Goal: Task Accomplishment & Management: Manage account settings

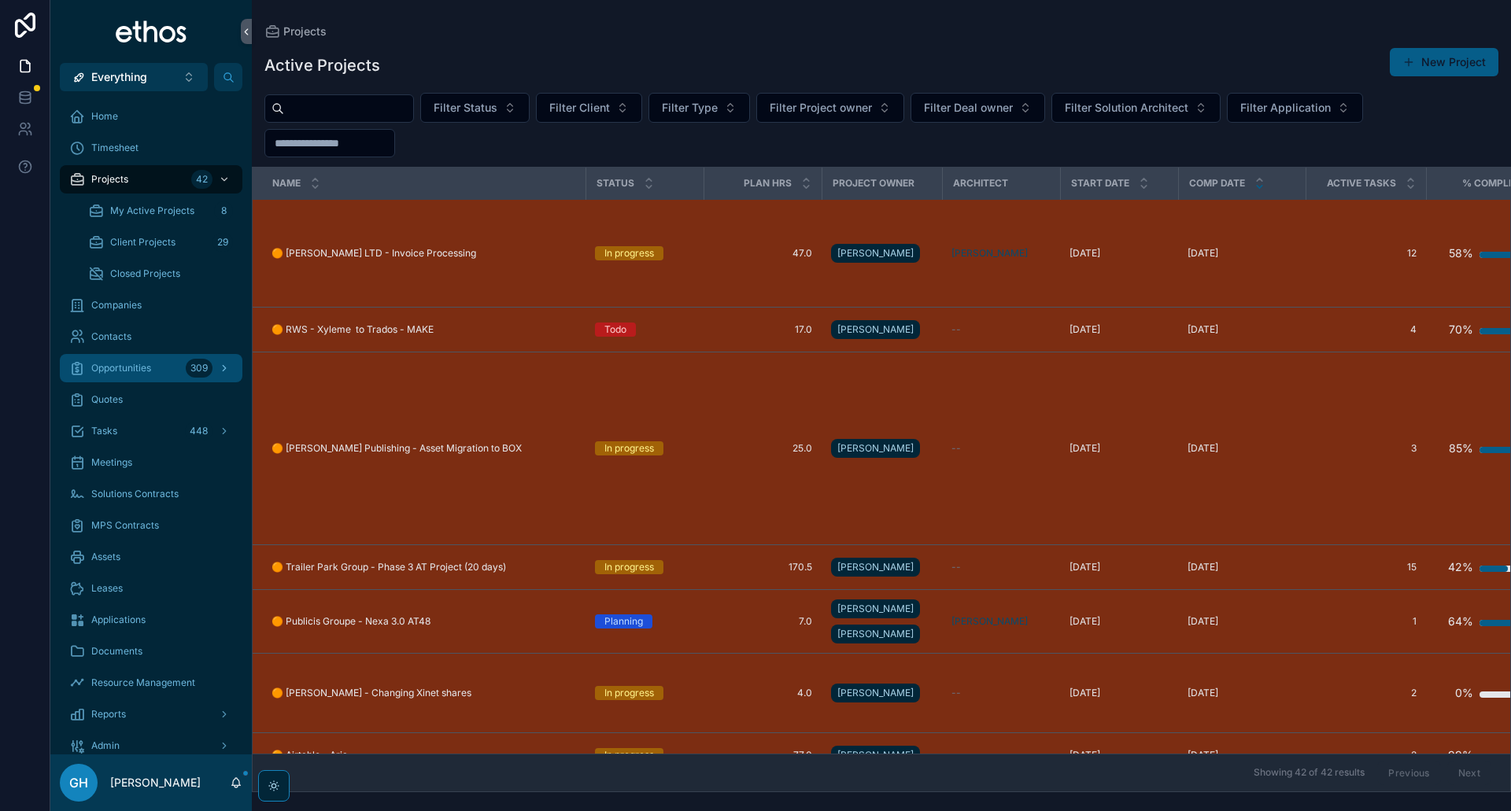
click at [126, 370] on span "Opportunities" at bounding box center [121, 368] width 60 height 13
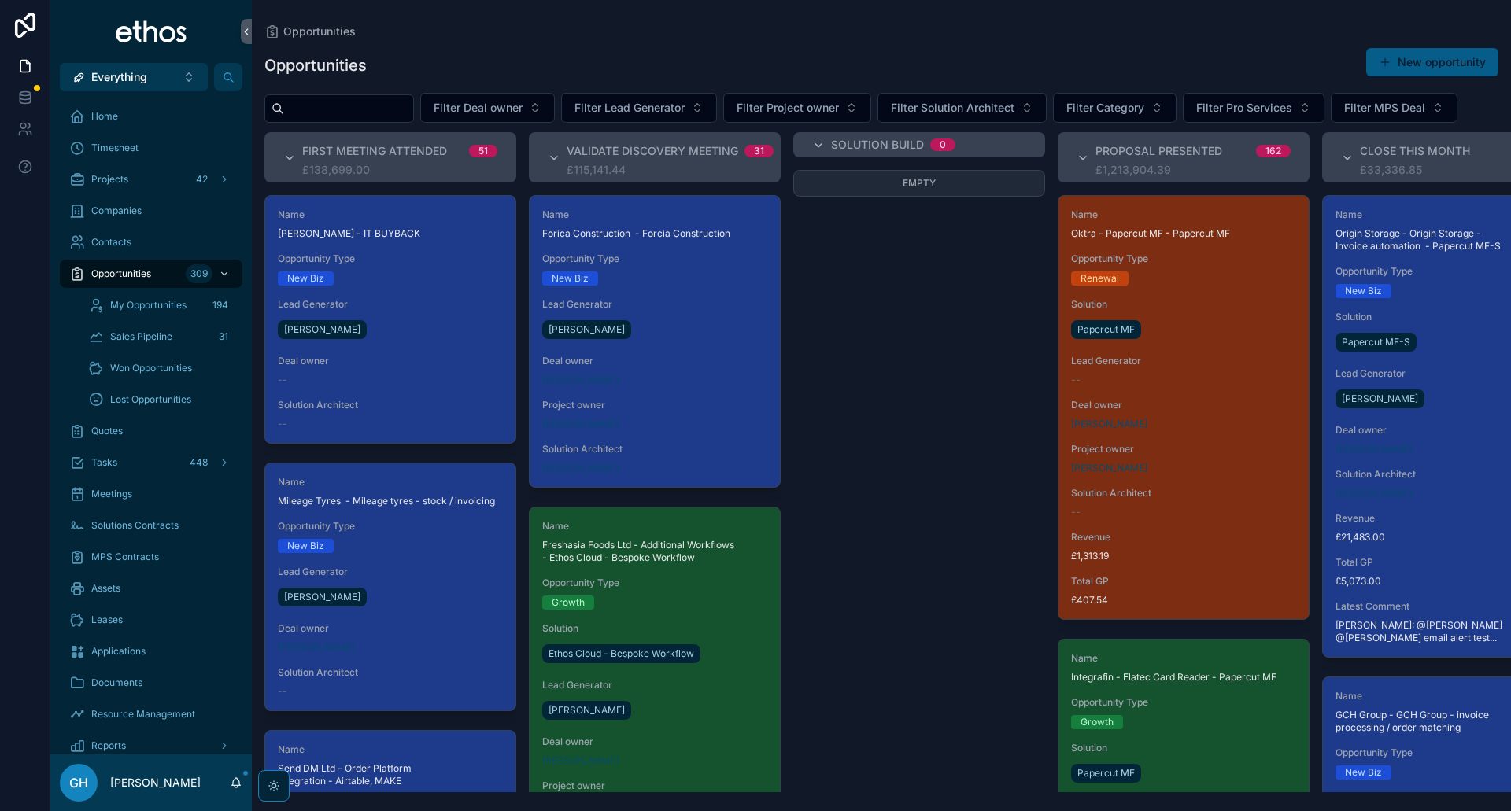
click at [337, 109] on input "scrollable content" at bounding box center [348, 109] width 129 height 22
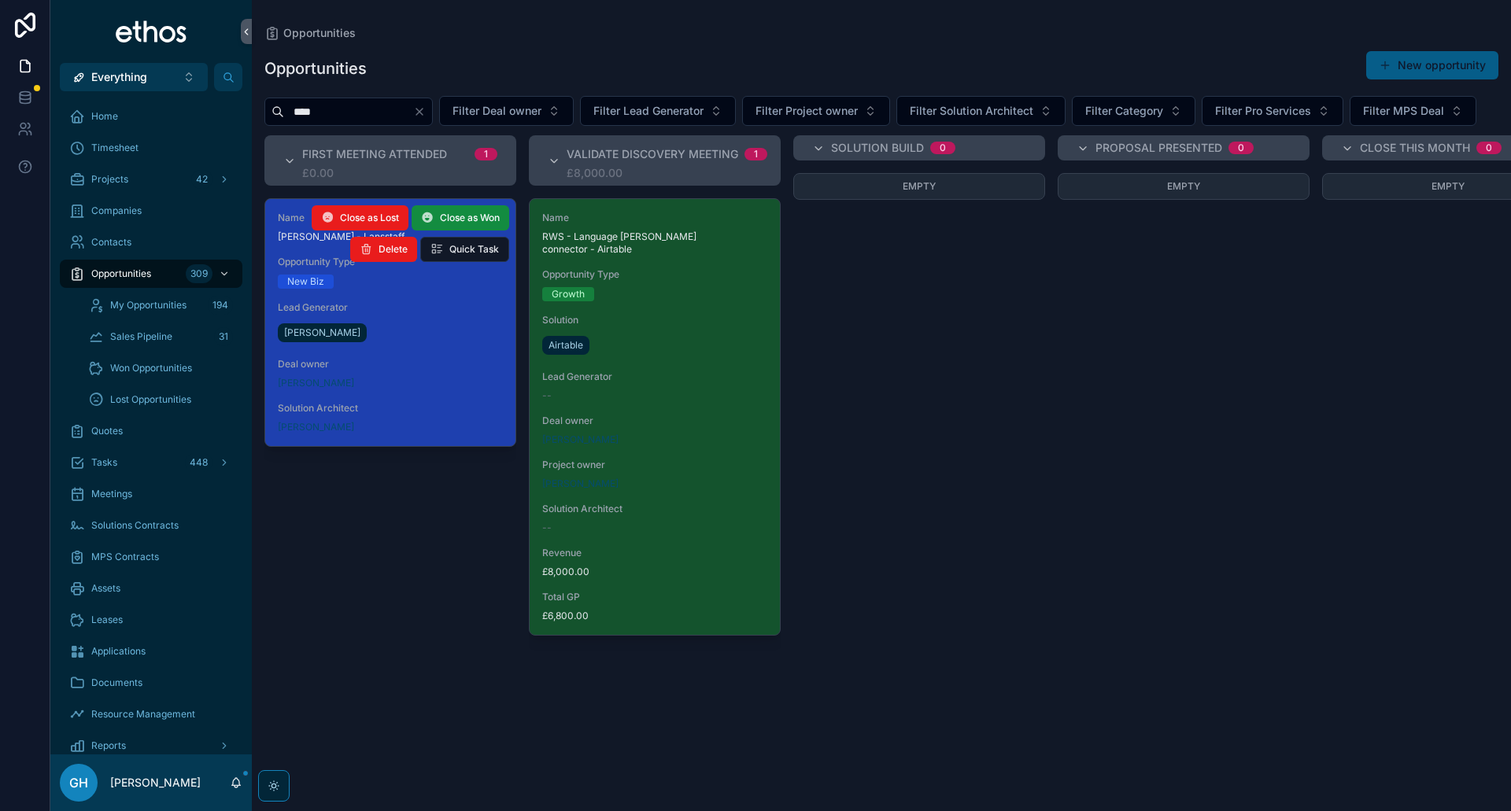
type input "****"
click at [388, 334] on div "Name [PERSON_NAME] - Lansstaff Opportunity Type New Biz Lead Generator [PERSON_…" at bounding box center [390, 322] width 250 height 247
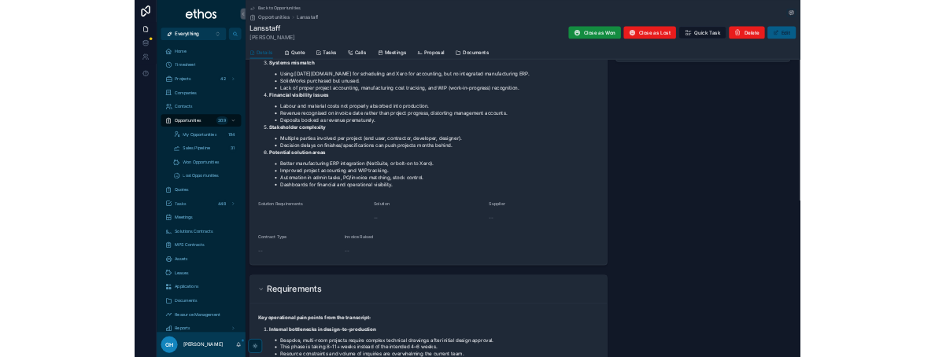
scroll to position [944, 0]
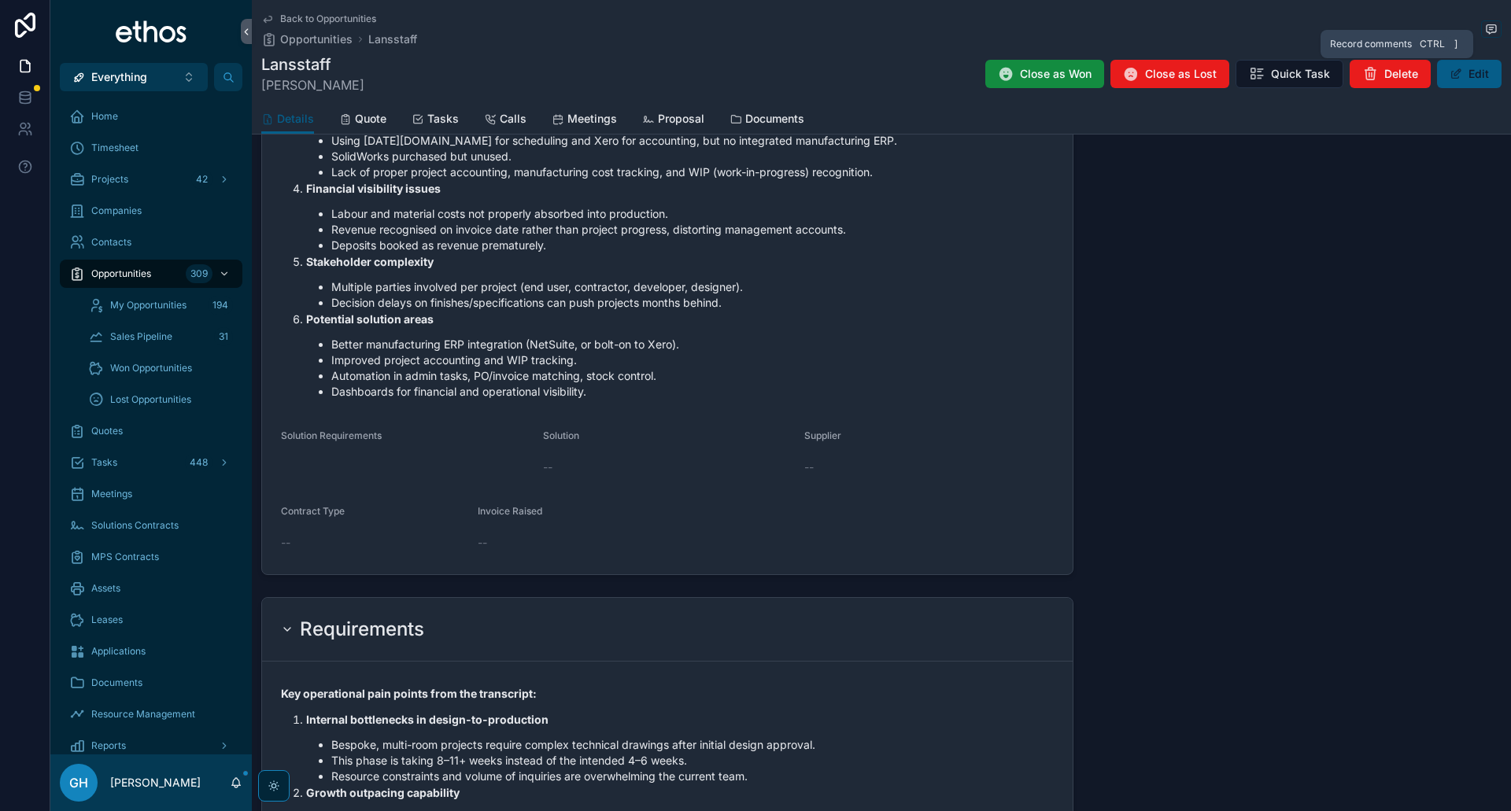
drag, startPoint x: 1484, startPoint y: 29, endPoint x: 1446, endPoint y: 315, distance: 288.1
click at [1489, 29] on icon "scrollable content" at bounding box center [1490, 29] width 3 height 0
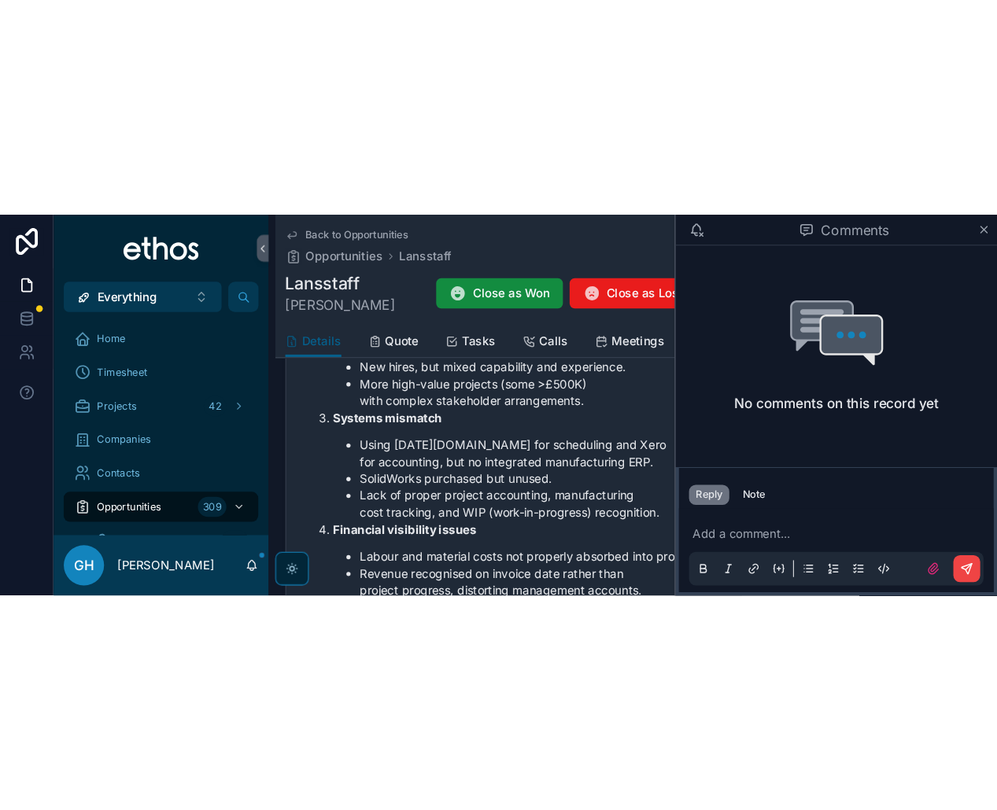
scroll to position [686, 0]
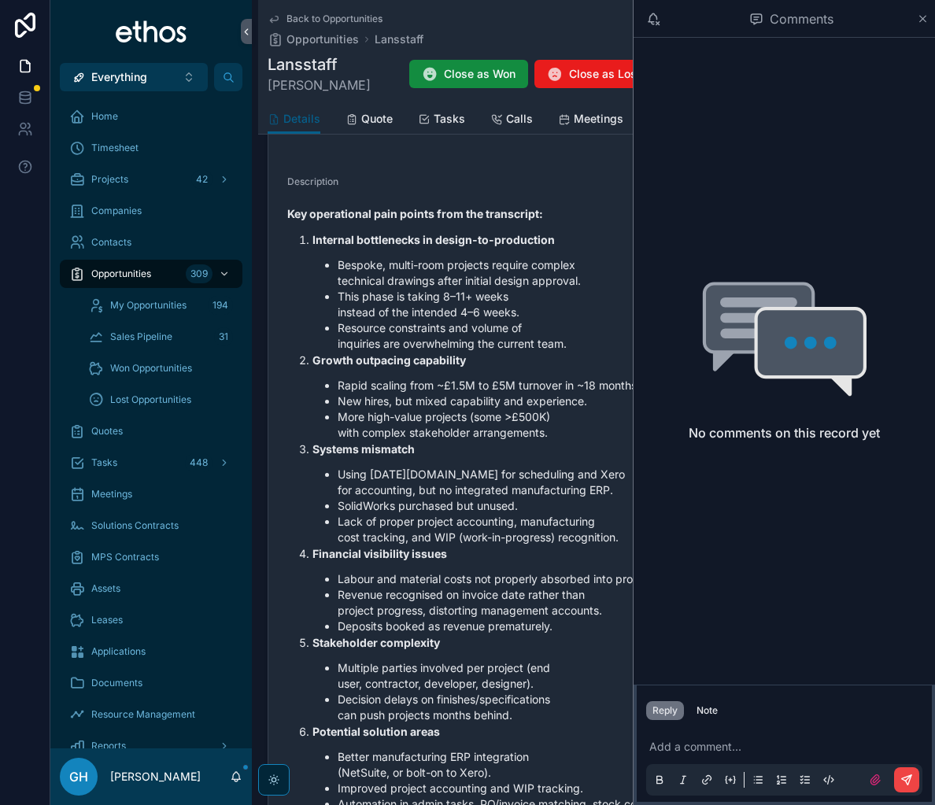
click at [693, 750] on p "scrollable content" at bounding box center [787, 747] width 276 height 16
click at [706, 746] on p "scrollable content" at bounding box center [787, 747] width 276 height 16
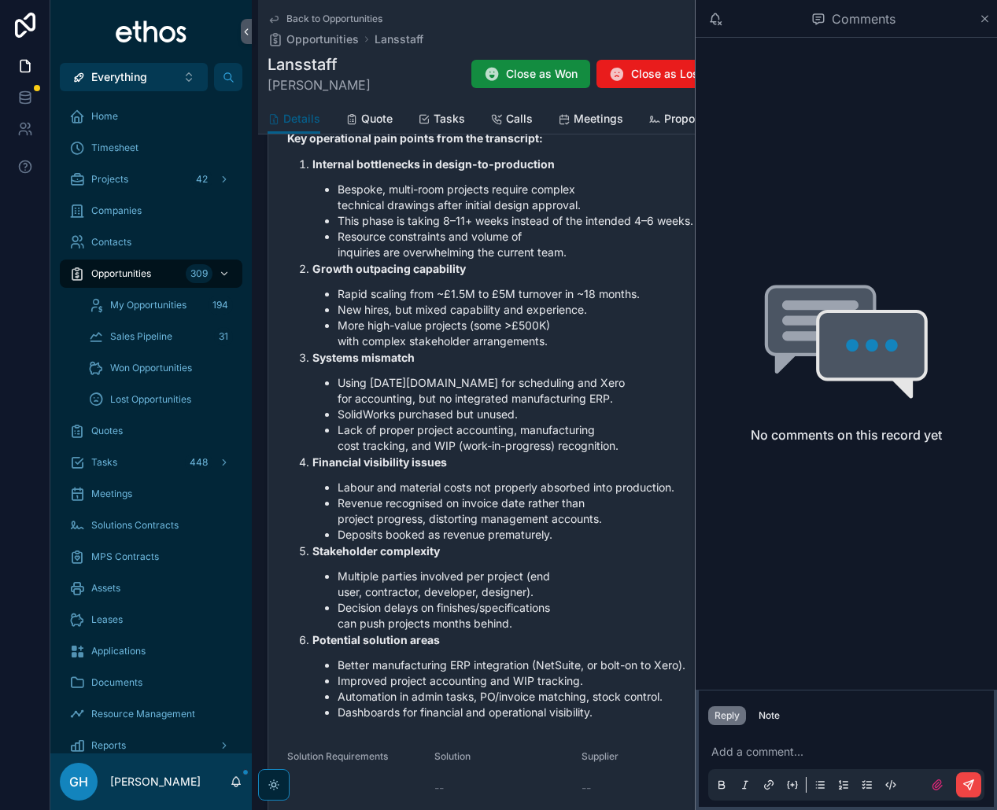
scroll to position [752, 0]
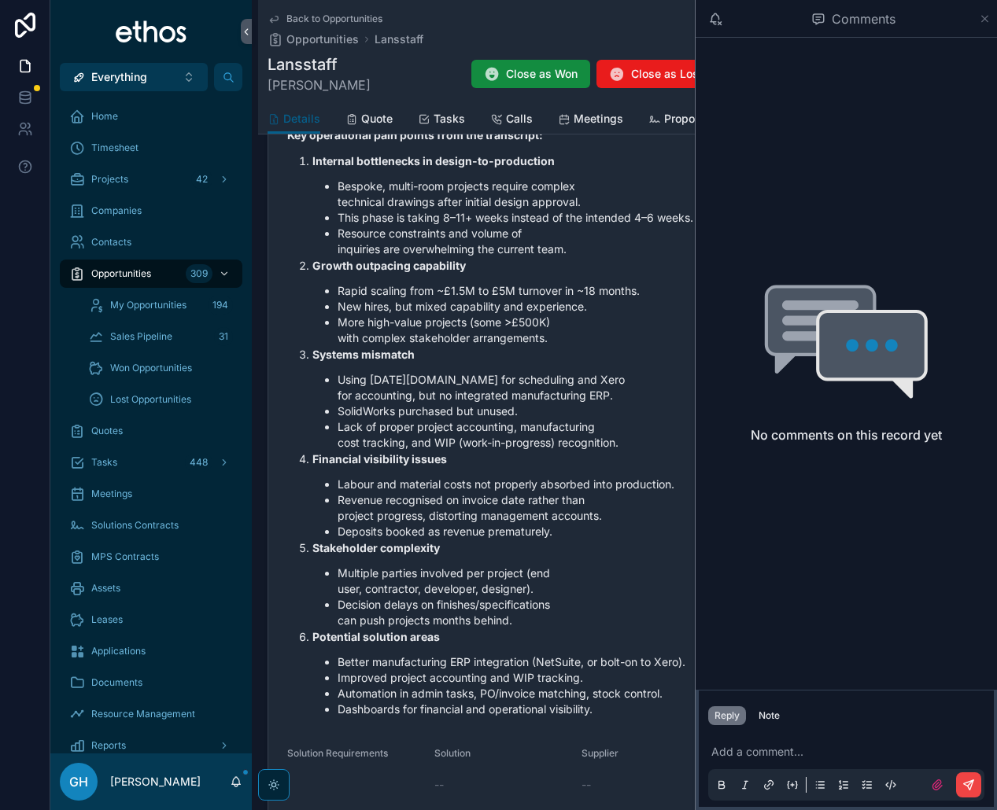
click at [985, 23] on icon "scrollable content" at bounding box center [985, 19] width 12 height 13
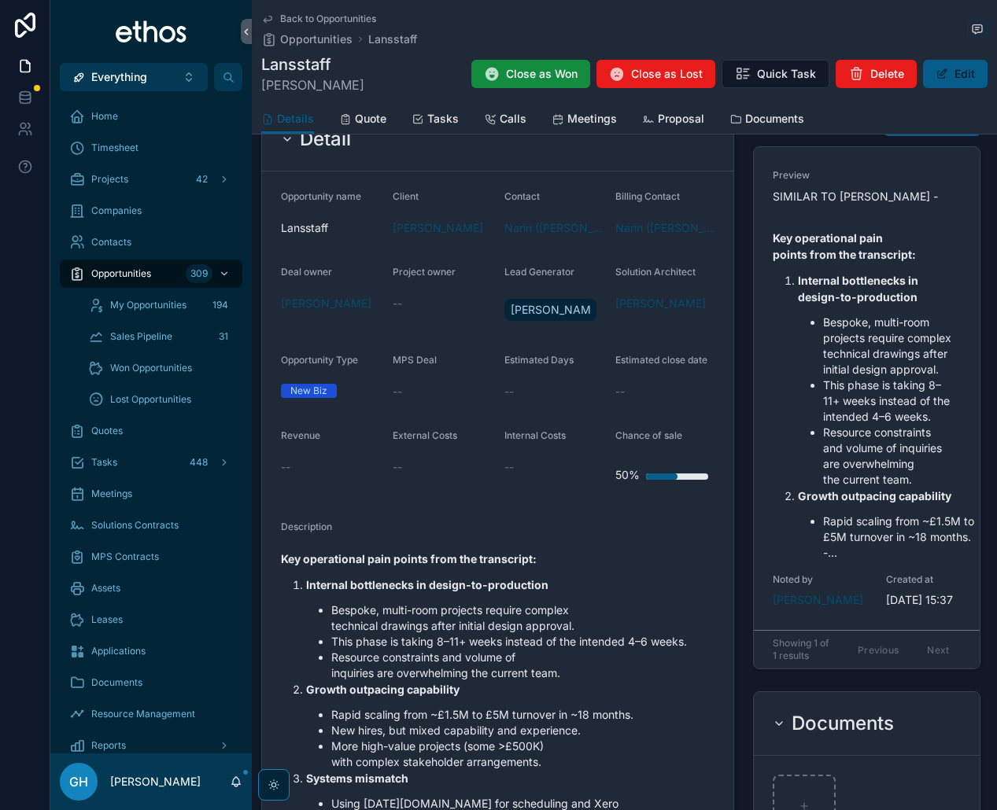
scroll to position [123, 0]
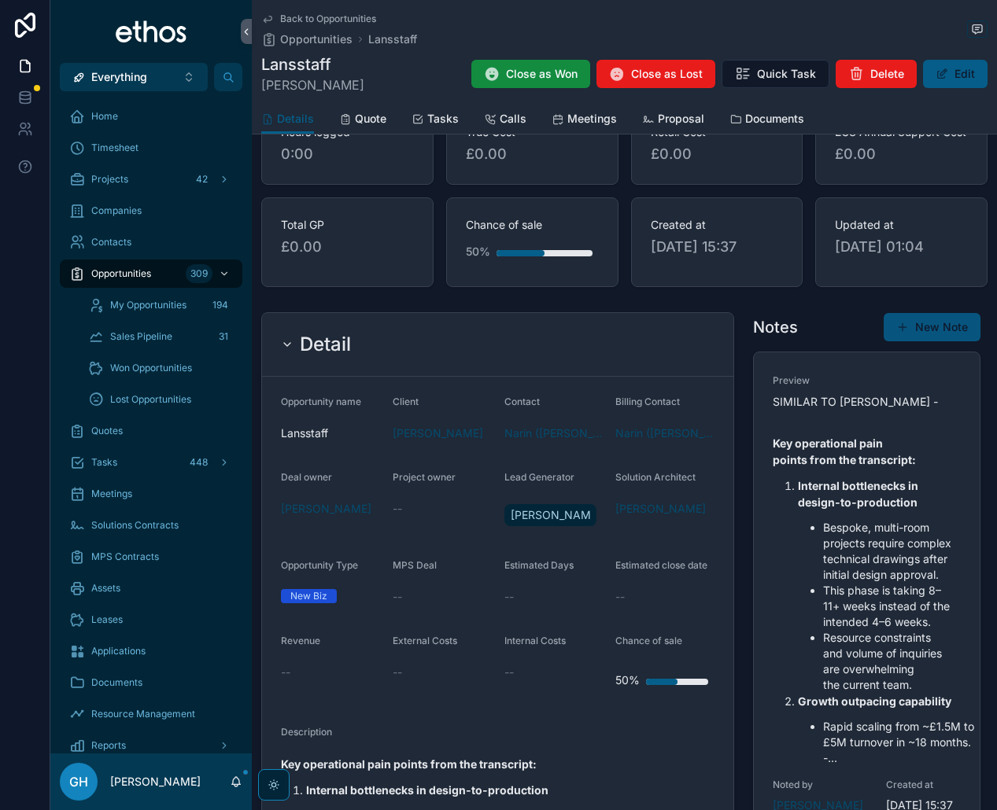
click at [920, 335] on button "New Note" at bounding box center [932, 327] width 97 height 28
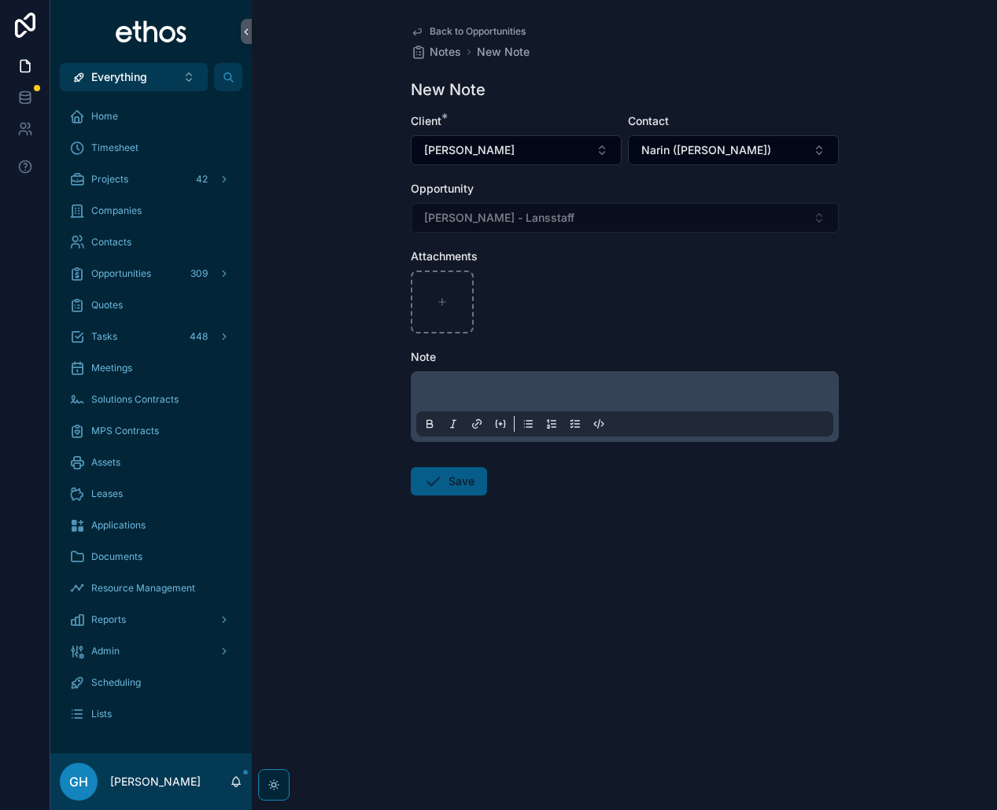
click at [523, 387] on p "scrollable content" at bounding box center [627, 394] width 417 height 16
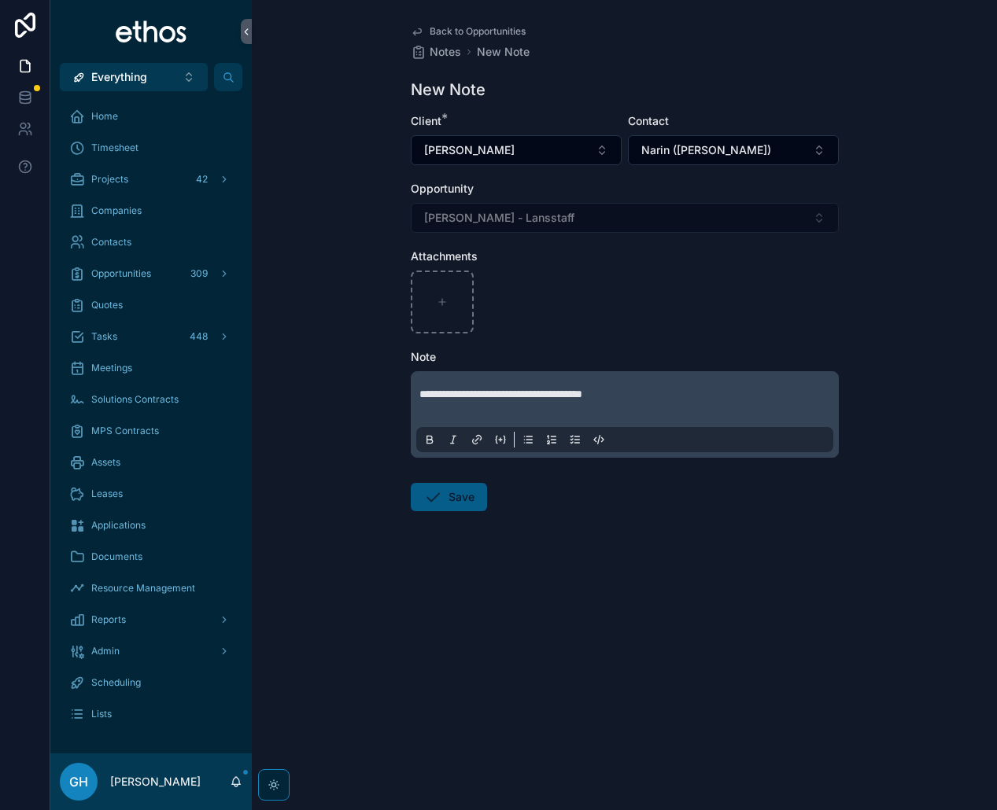
click at [665, 386] on p "**********" at bounding box center [627, 401] width 417 height 31
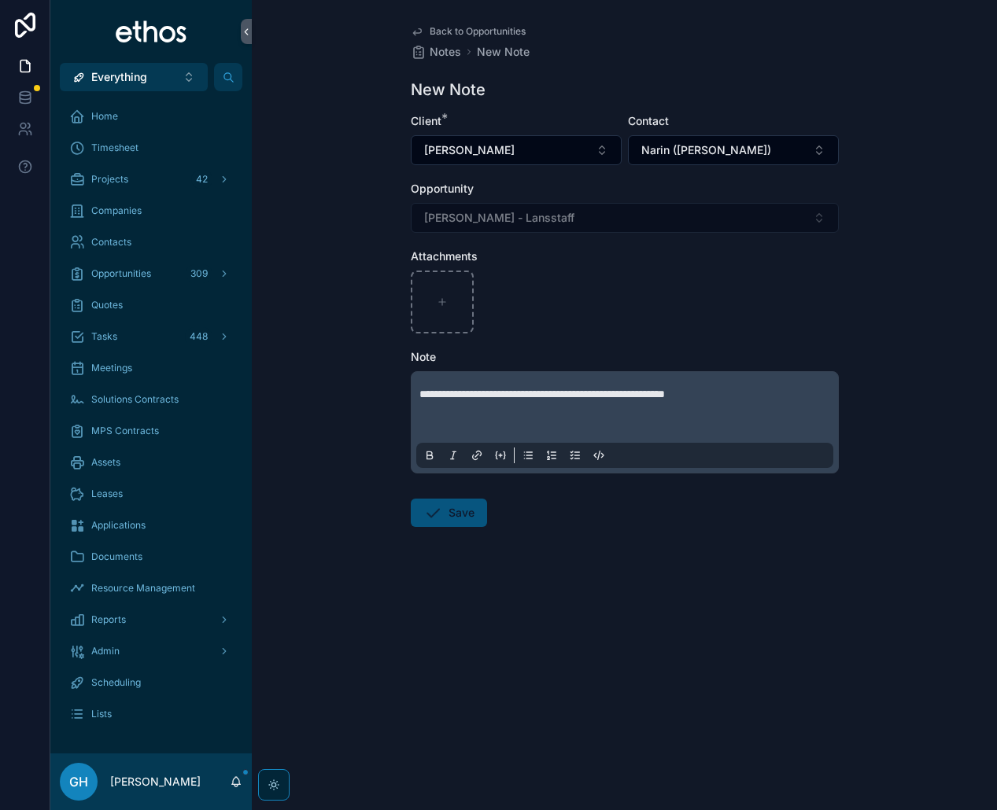
click at [451, 504] on button "Save" at bounding box center [449, 513] width 76 height 28
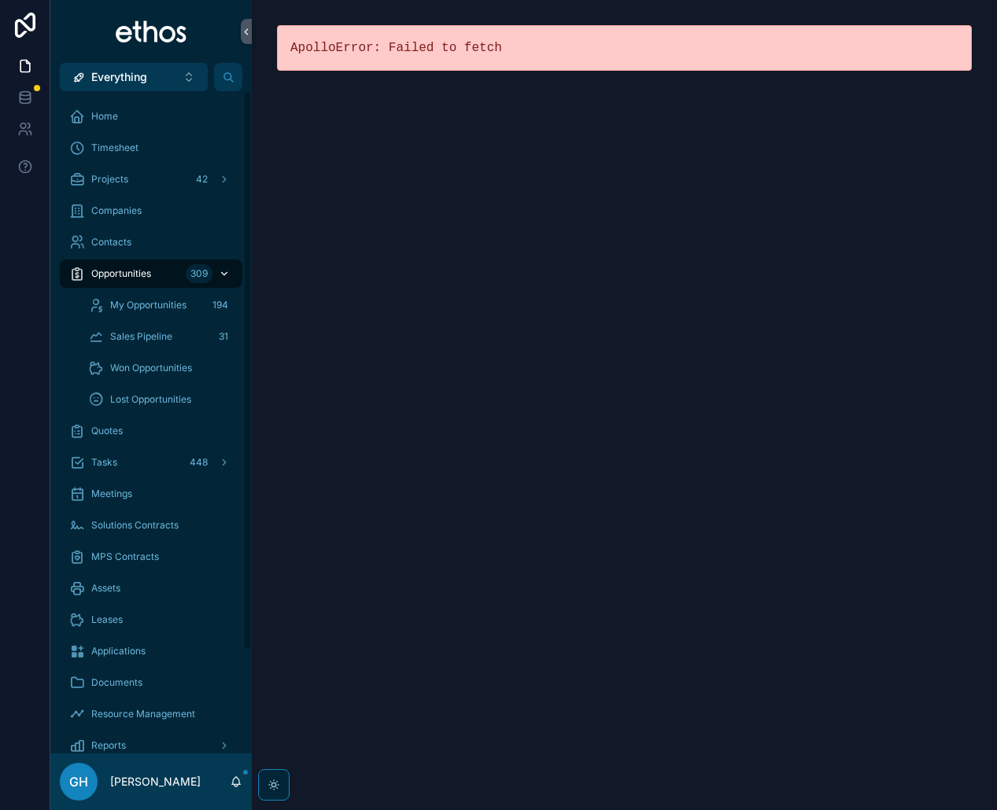
click at [128, 275] on span "Opportunities" at bounding box center [121, 274] width 60 height 13
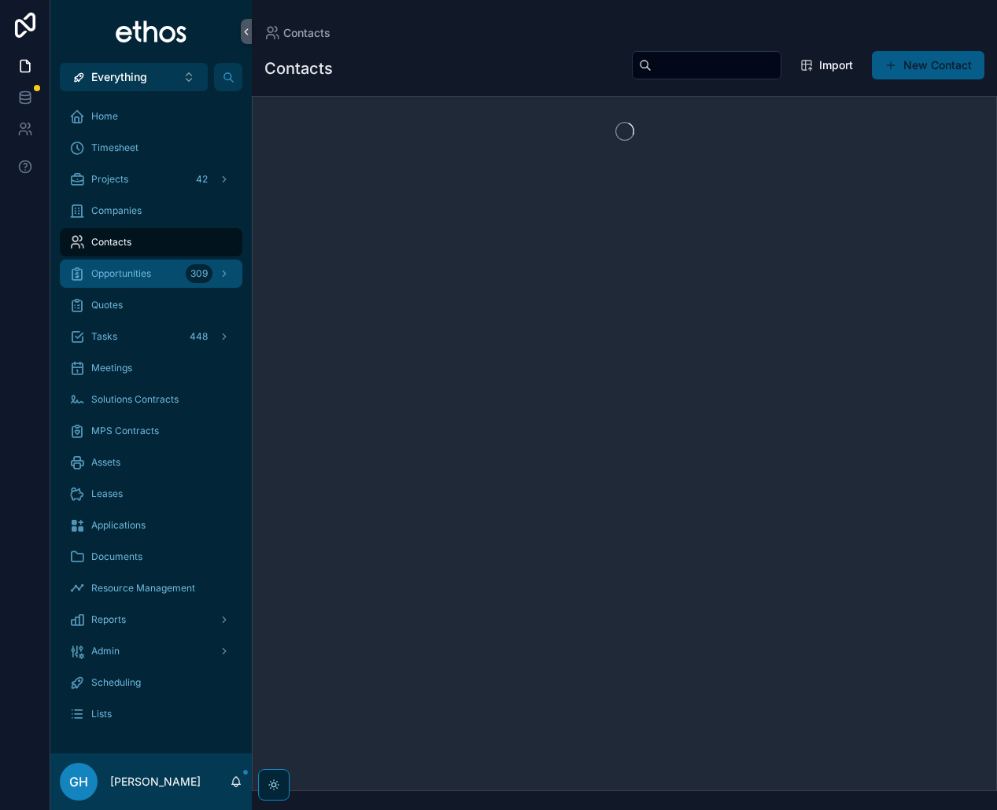
click at [128, 279] on span "Opportunities" at bounding box center [121, 274] width 60 height 13
